Goal: Find specific page/section: Find specific page/section

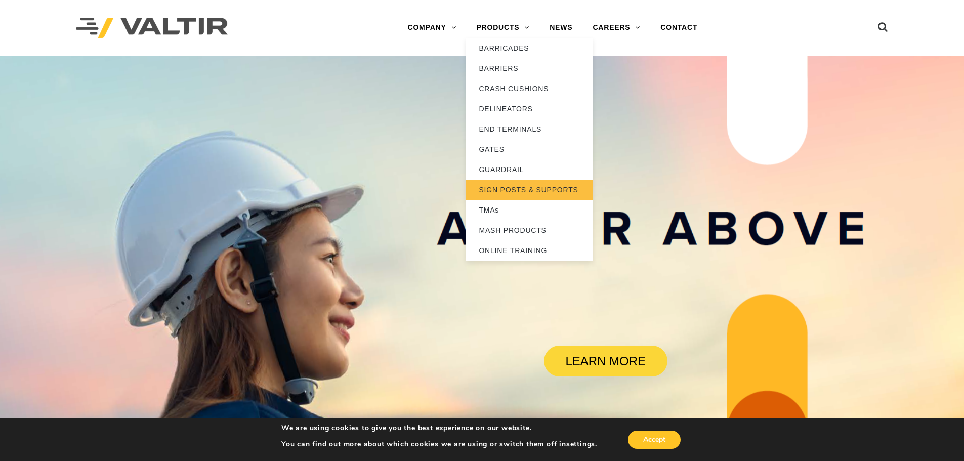
click at [553, 192] on link "SIGN POSTS & SUPPORTS" at bounding box center [529, 190] width 126 height 20
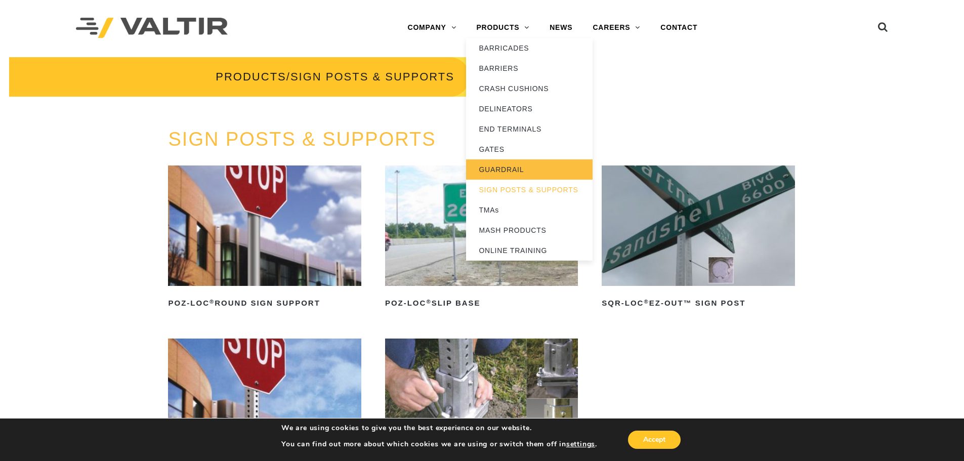
click at [528, 165] on link "GUARDRAIL" at bounding box center [529, 169] width 126 height 20
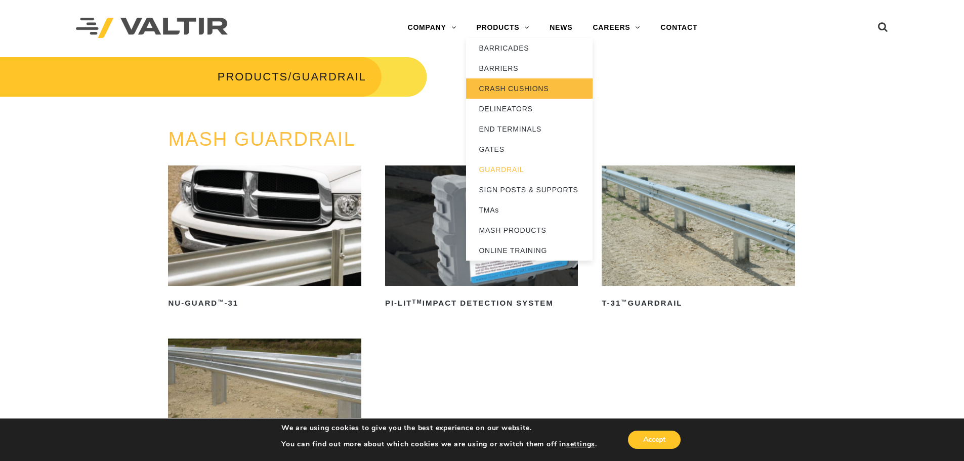
click at [512, 84] on link "CRASH CUSHIONS" at bounding box center [529, 88] width 126 height 20
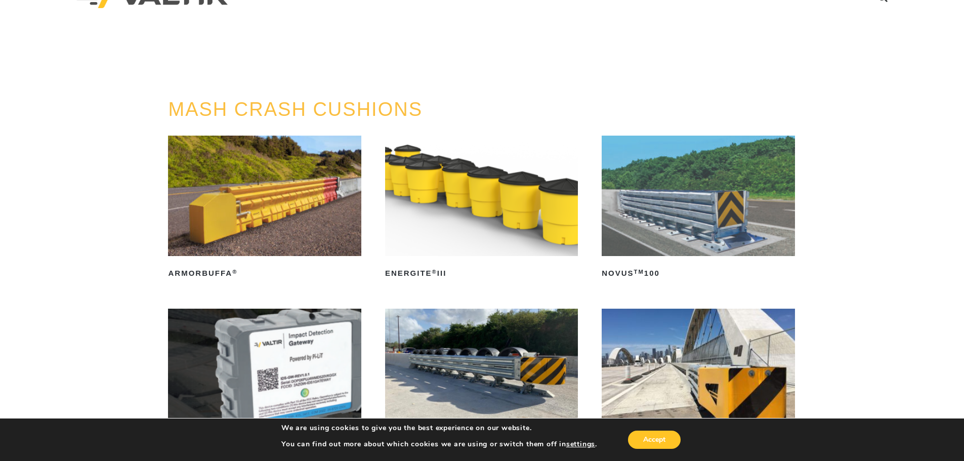
scroll to position [51, 0]
